Goal: Information Seeking & Learning: Learn about a topic

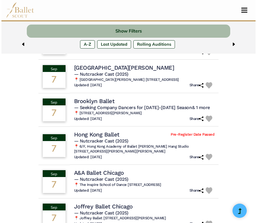
scroll to position [287, 0]
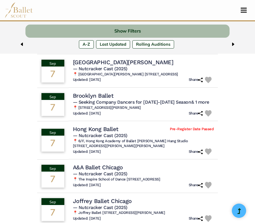
click at [108, 95] on h4 "Brooklyn Ballet" at bounding box center [93, 95] width 41 height 7
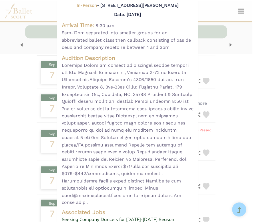
scroll to position [0, 0]
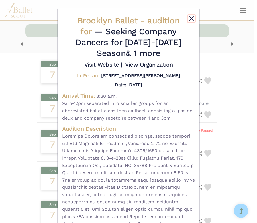
click at [190, 18] on button "Close" at bounding box center [191, 18] width 7 height 7
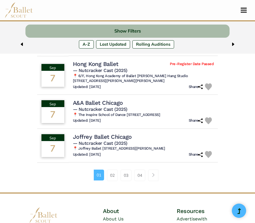
scroll to position [361, 0]
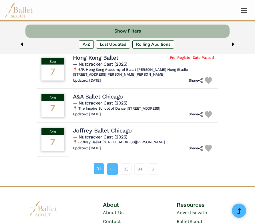
click at [113, 174] on link "02" at bounding box center [112, 168] width 11 height 11
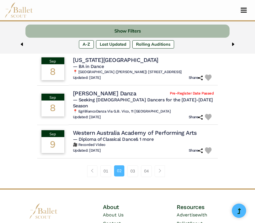
scroll to position [356, 0]
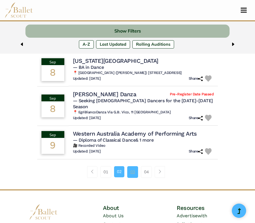
click at [130, 166] on link "03" at bounding box center [132, 171] width 11 height 11
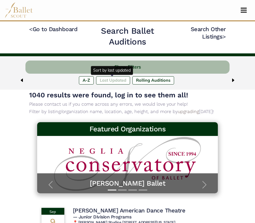
click at [114, 83] on label "Last Updated" at bounding box center [113, 80] width 34 height 8
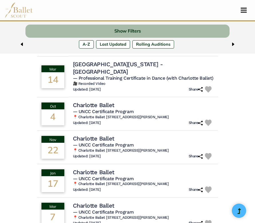
scroll to position [313, 0]
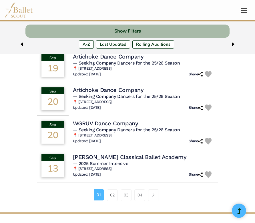
scroll to position [327, 0]
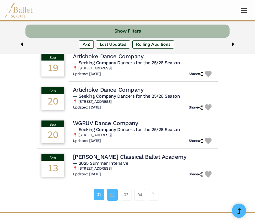
click at [111, 193] on link "02" at bounding box center [112, 194] width 11 height 11
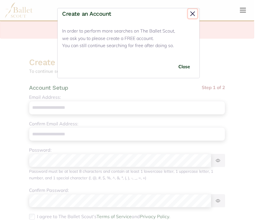
click at [193, 12] on button "Close" at bounding box center [192, 13] width 9 height 9
